Goal: Transaction & Acquisition: Purchase product/service

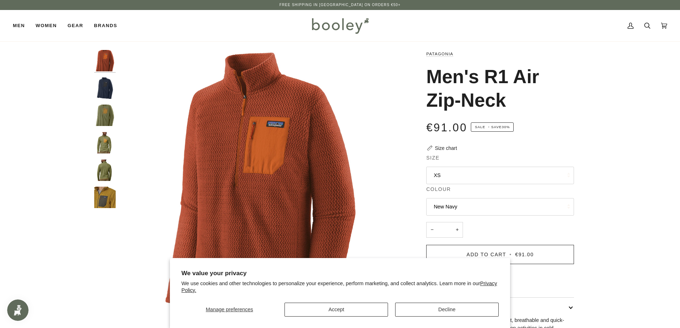
click at [99, 79] on img "Patagonia Men's R1 Air Zip-Neck New Navy - Booley Galway" at bounding box center [104, 87] width 21 height 21
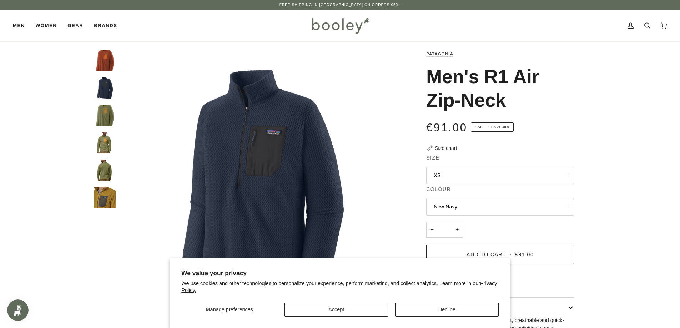
click at [102, 121] on img "Patagonia Men's R1 Air Zip-Neck Buckhorn Green - Booley Galway" at bounding box center [104, 115] width 21 height 21
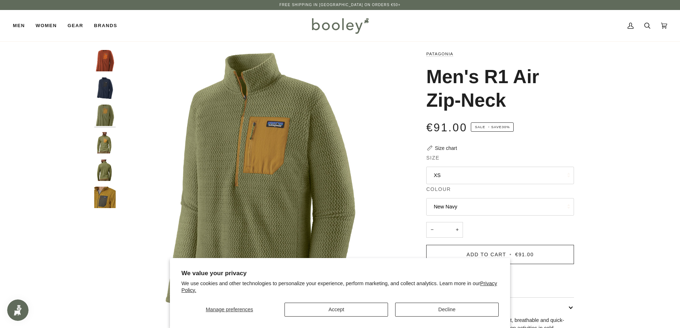
click at [109, 153] on img "Patagonia Men's R1 Air Zip-Neck - Booley Galway" at bounding box center [104, 142] width 21 height 21
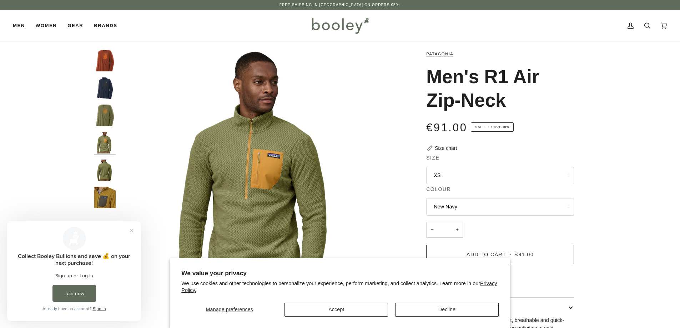
click at [109, 173] on img "Patagonia Men's R1 Air Zip-Neck - Booley Galway" at bounding box center [104, 170] width 21 height 21
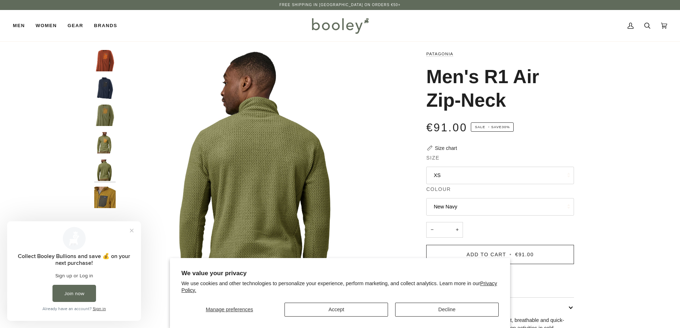
click at [107, 197] on img "Patagonia Men's R1 Air Zip-Neck - Booley Galway" at bounding box center [104, 197] width 21 height 21
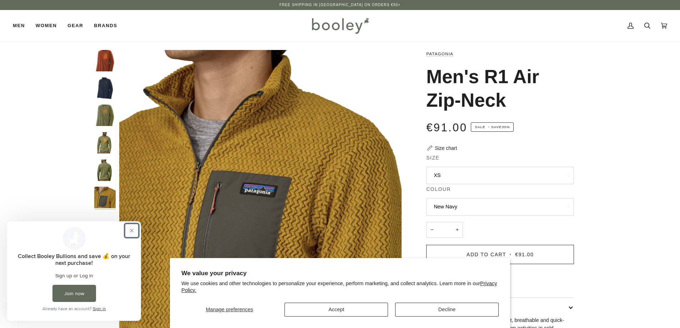
click at [133, 230] on button "Close prompt" at bounding box center [131, 230] width 13 height 13
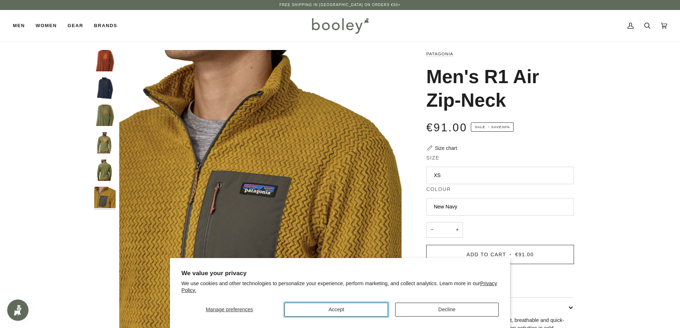
click at [314, 306] on button "Accept" at bounding box center [335, 310] width 103 height 14
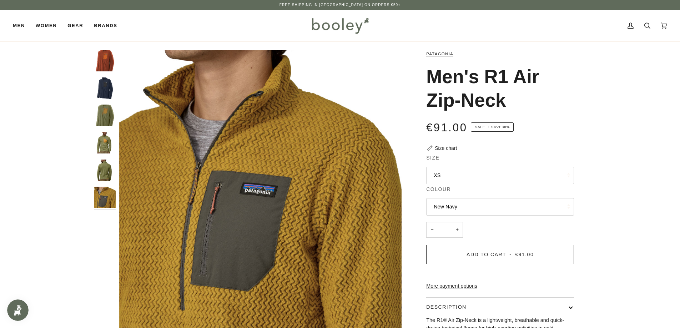
click at [489, 178] on button "XS" at bounding box center [500, 175] width 148 height 17
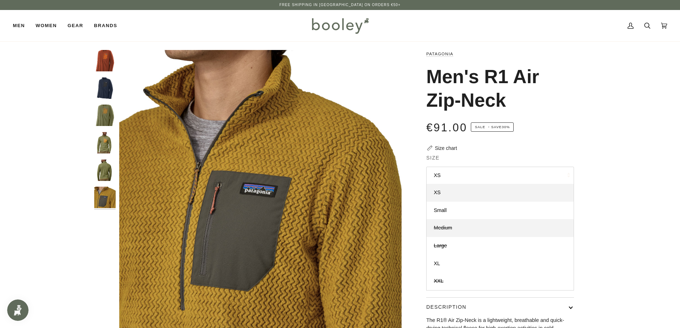
click at [486, 233] on link "Medium" at bounding box center [499, 228] width 147 height 18
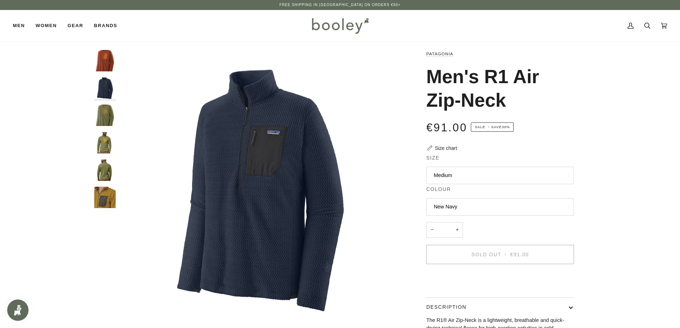
click at [493, 167] on button "Medium" at bounding box center [500, 175] width 148 height 17
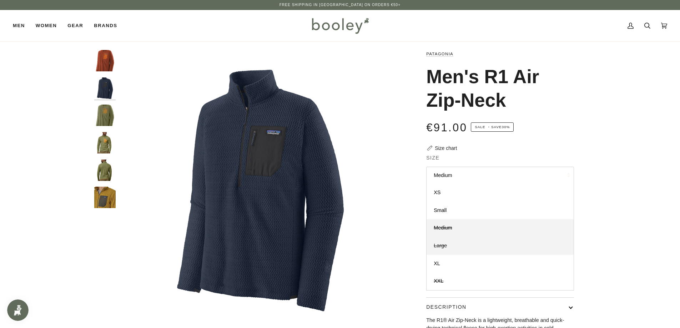
click at [474, 249] on link "Large" at bounding box center [499, 246] width 147 height 18
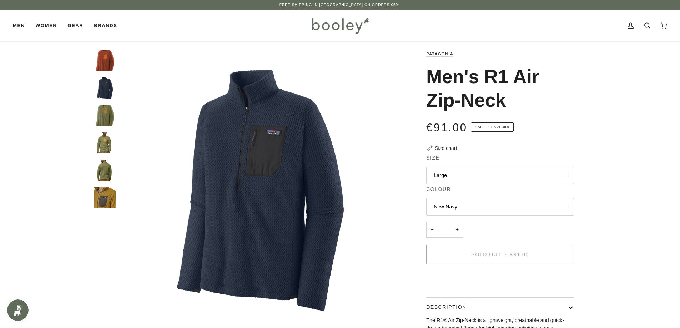
click at [483, 211] on button "New Navy" at bounding box center [500, 206] width 148 height 17
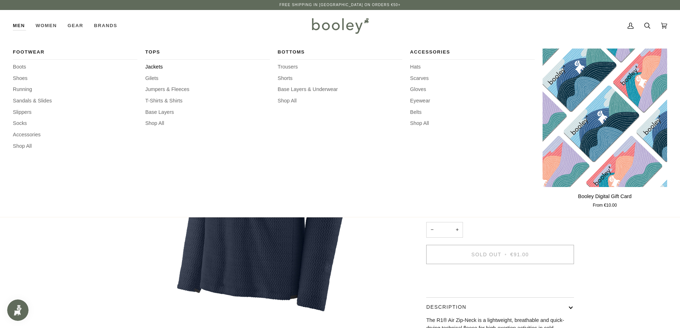
click at [154, 66] on span "Jackets" at bounding box center [207, 67] width 125 height 8
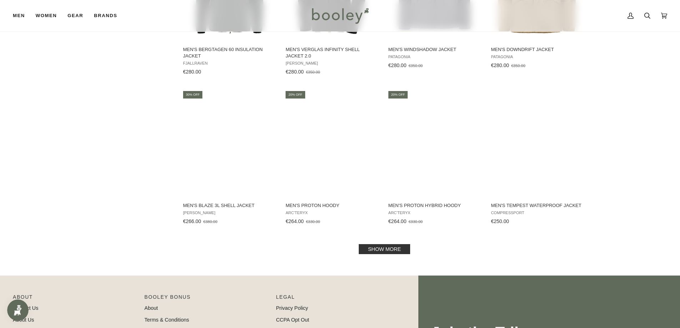
scroll to position [649, 0]
